Goal: Register for event/course

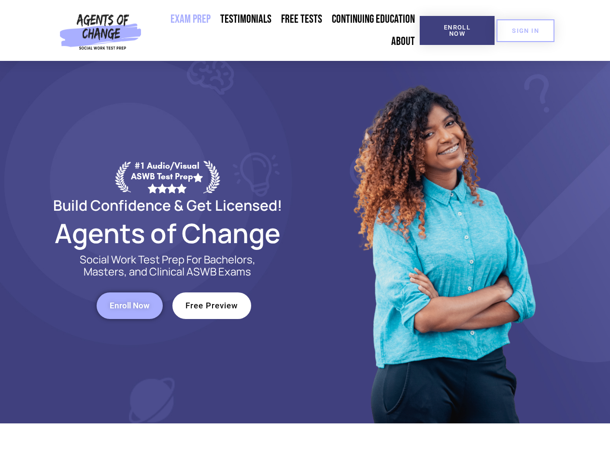
click at [305, 232] on div at bounding box center [442, 242] width 275 height 362
click at [457, 30] on span "Enroll Now" at bounding box center [457, 30] width 44 height 13
click at [526, 30] on span "SIGN IN" at bounding box center [525, 31] width 27 height 6
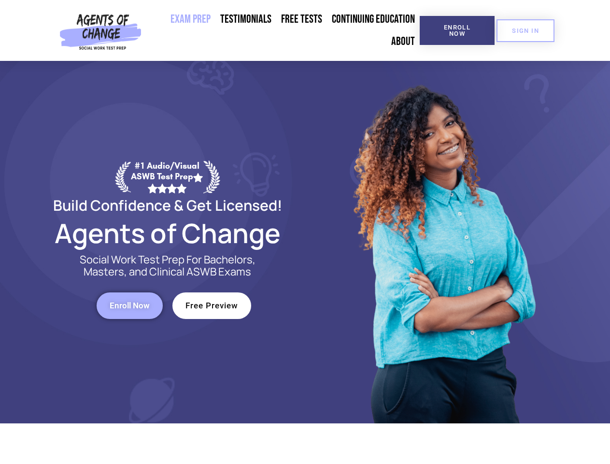
click at [129, 305] on span "Enroll Now" at bounding box center [130, 305] width 40 height 8
click at [212, 305] on span "Free Preview" at bounding box center [212, 305] width 53 height 8
